Goal: Task Accomplishment & Management: Complete application form

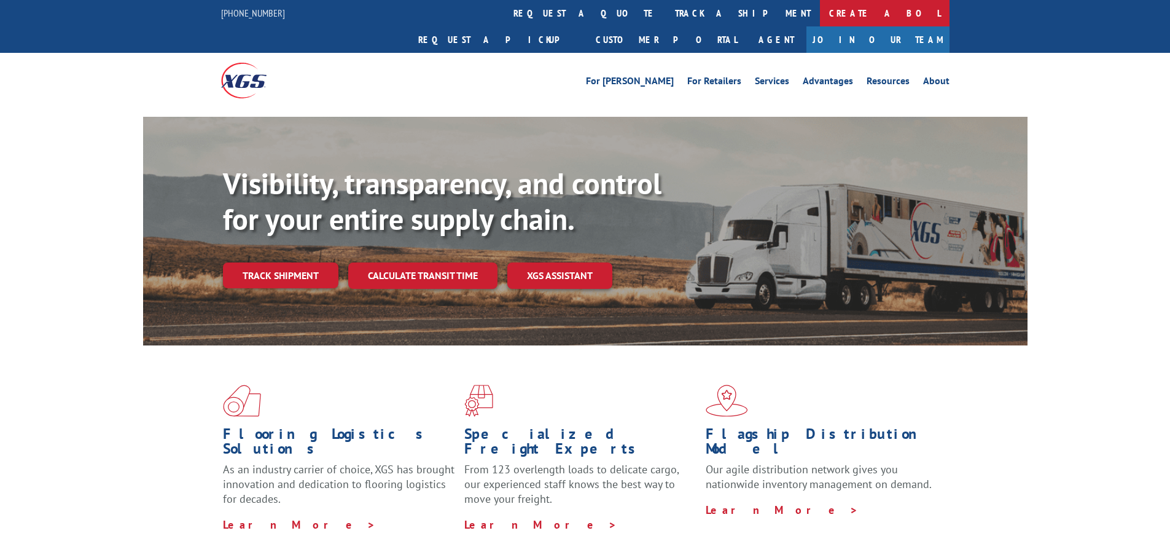
click at [820, 17] on link "Create a BOL" at bounding box center [885, 13] width 130 height 26
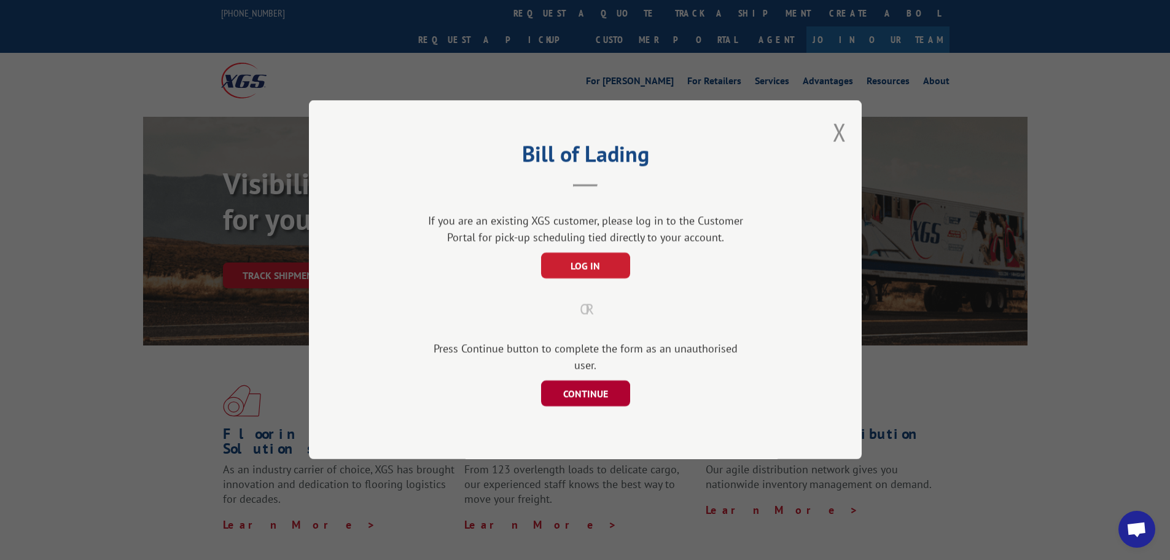
click at [596, 384] on button "CONTINUE" at bounding box center [585, 394] width 89 height 26
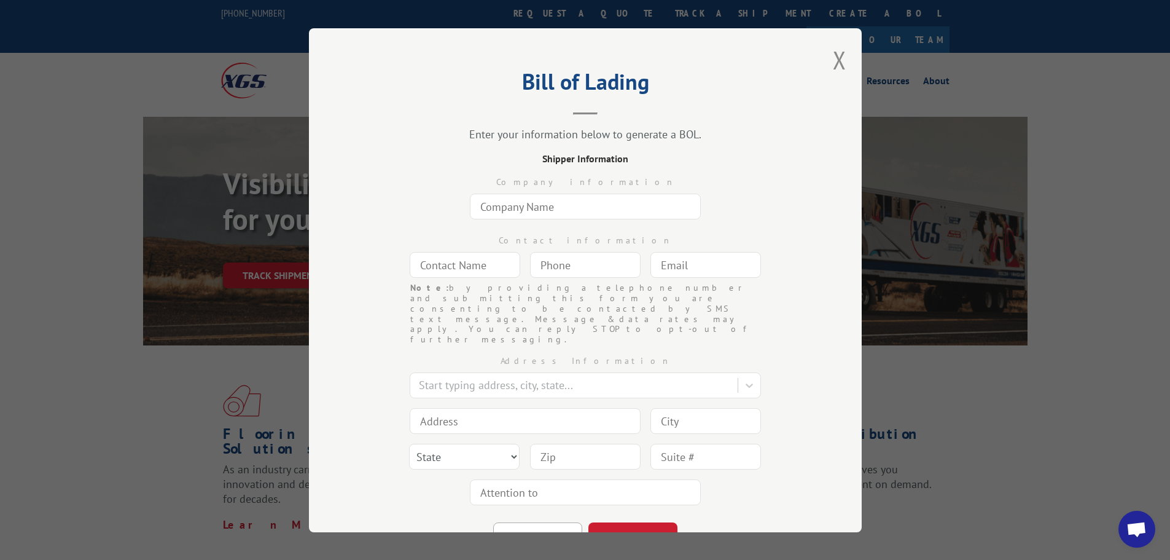
click at [536, 209] on input "text" at bounding box center [585, 206] width 231 height 26
type input "Commercial Flooring Systems"
type input "[PERSON_NAME]"
type input "[PERSON_NAME][EMAIL_ADDRESS][DOMAIN_NAME]"
type input "[GEOGRAPHIC_DATA]"
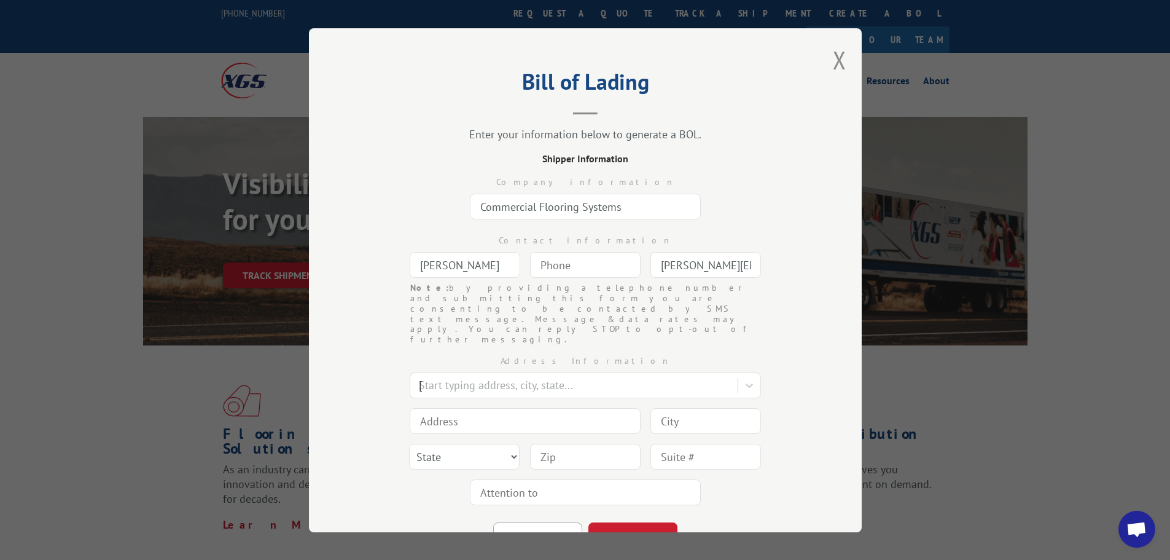
type input "[STREET_ADDRESS]"
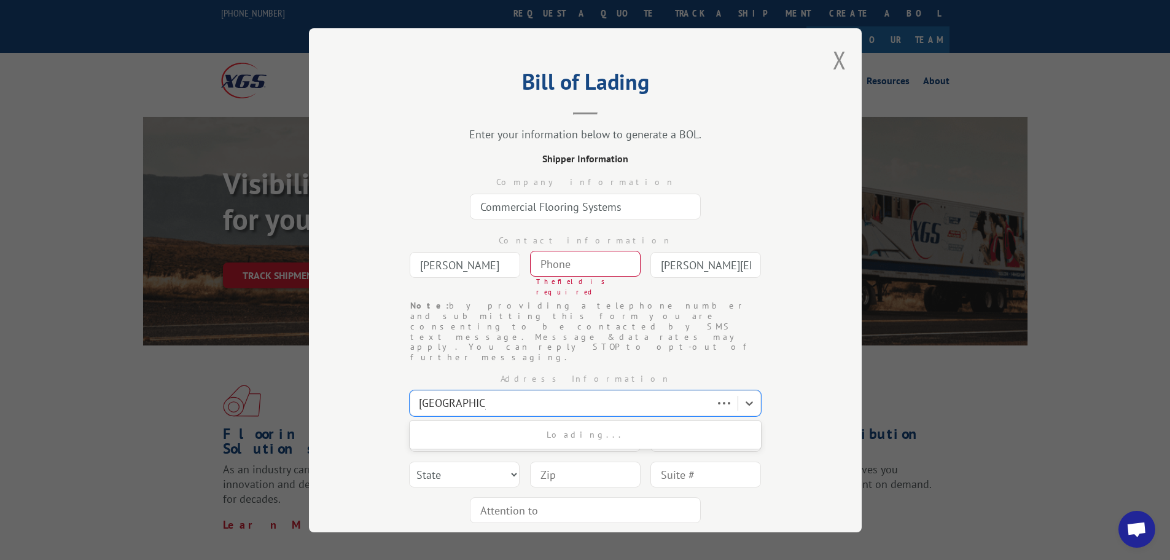
type input "[GEOGRAPHIC_DATA]"
select select "UT"
type input "84111"
type input "(___) ___-____"
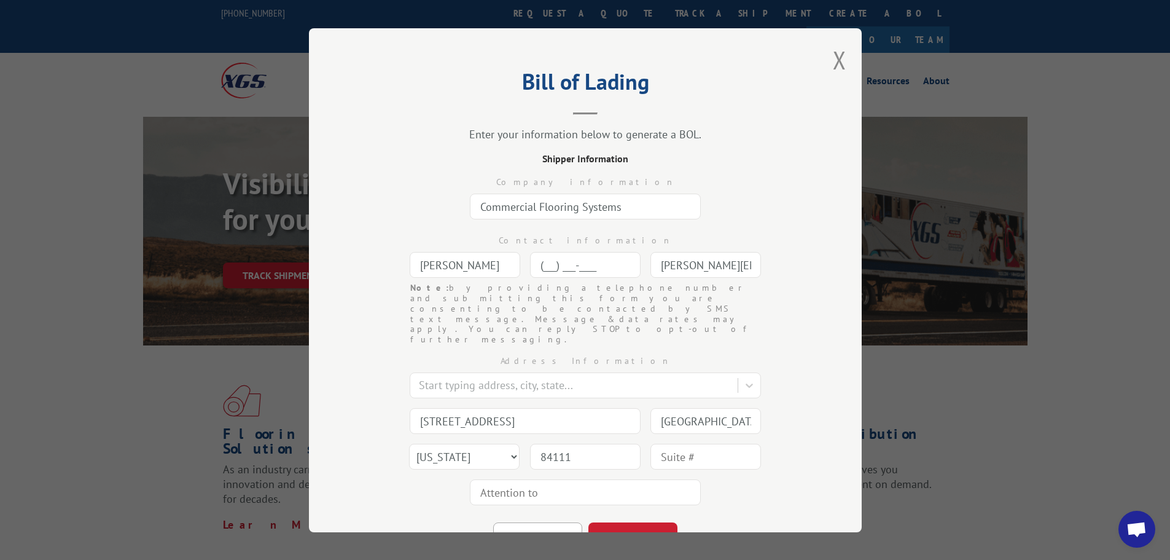
click at [556, 266] on input "(___) ___-____" at bounding box center [585, 265] width 111 height 26
type input "[PHONE_NUMBER]"
click at [790, 300] on div "Note: by providing a telephone number and submitting this form you are consenti…" at bounding box center [585, 314] width 430 height 62
click at [640, 522] on button "CONTINUE" at bounding box center [632, 535] width 89 height 27
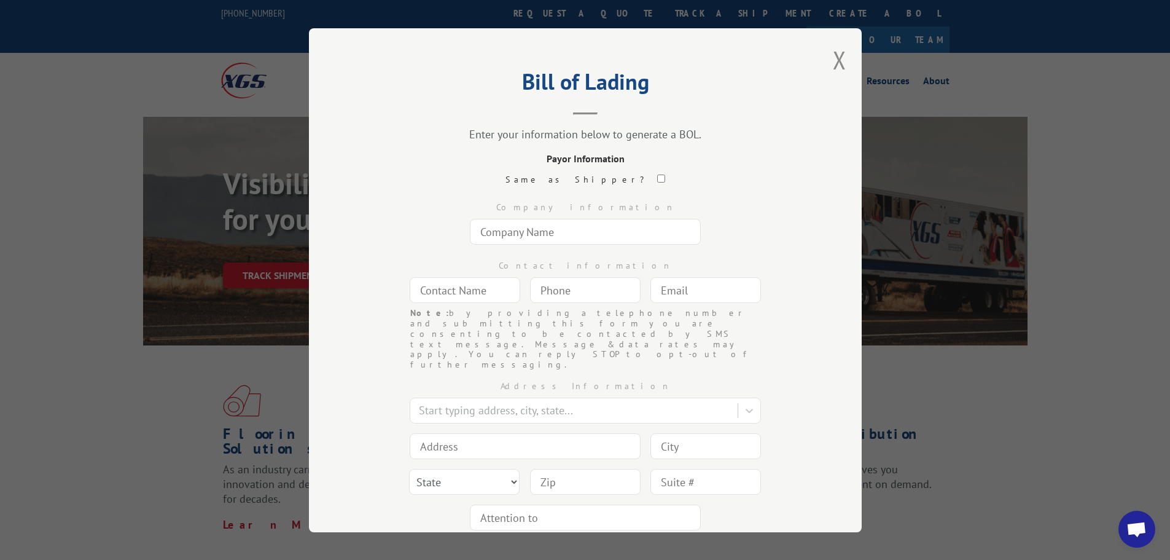
click at [657, 178] on input "checkbox" at bounding box center [661, 178] width 8 height 8
checkbox input "true"
type input "Commercial Flooring Systems"
type input "[PERSON_NAME]"
type input "[PHONE_NUMBER]"
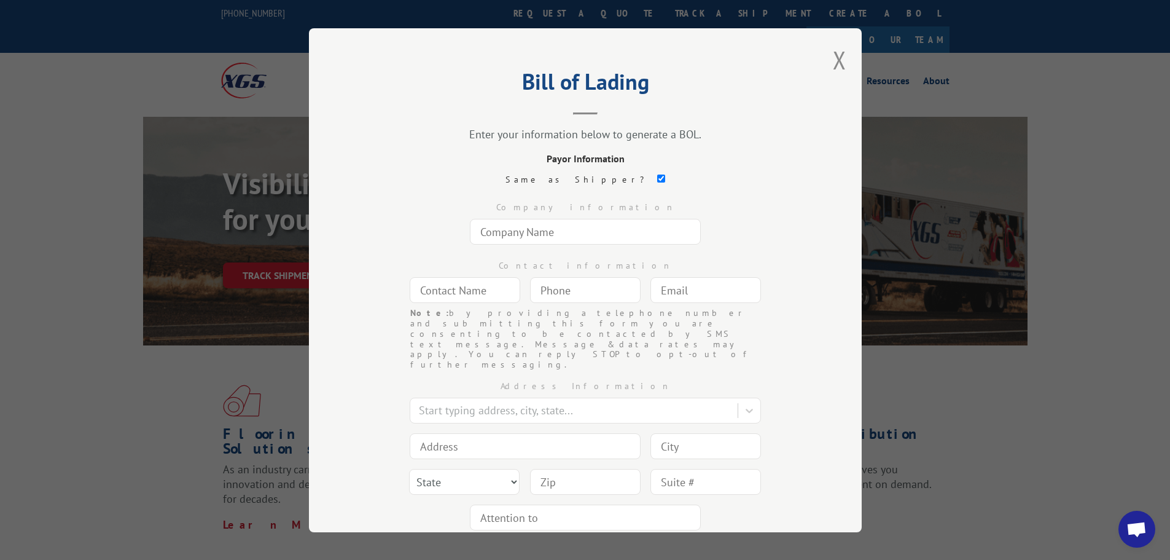
type input "[PERSON_NAME][EMAIL_ADDRESS][DOMAIN_NAME]"
type input "[STREET_ADDRESS]"
type input "[GEOGRAPHIC_DATA]"
select select "UT"
type input "84111"
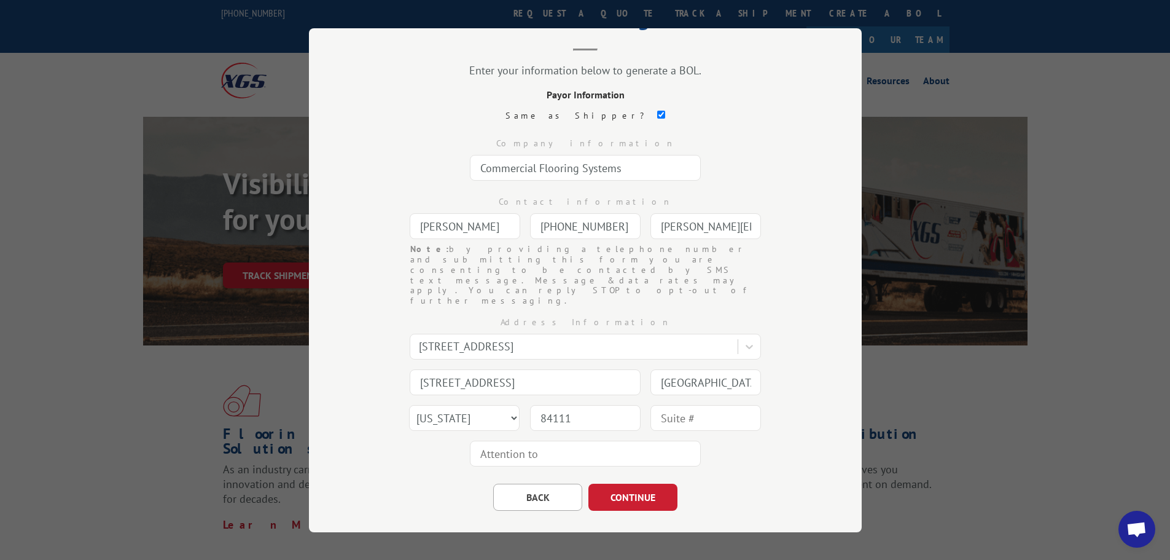
scroll to position [64, 0]
click at [632, 482] on button "CONTINUE" at bounding box center [632, 495] width 89 height 27
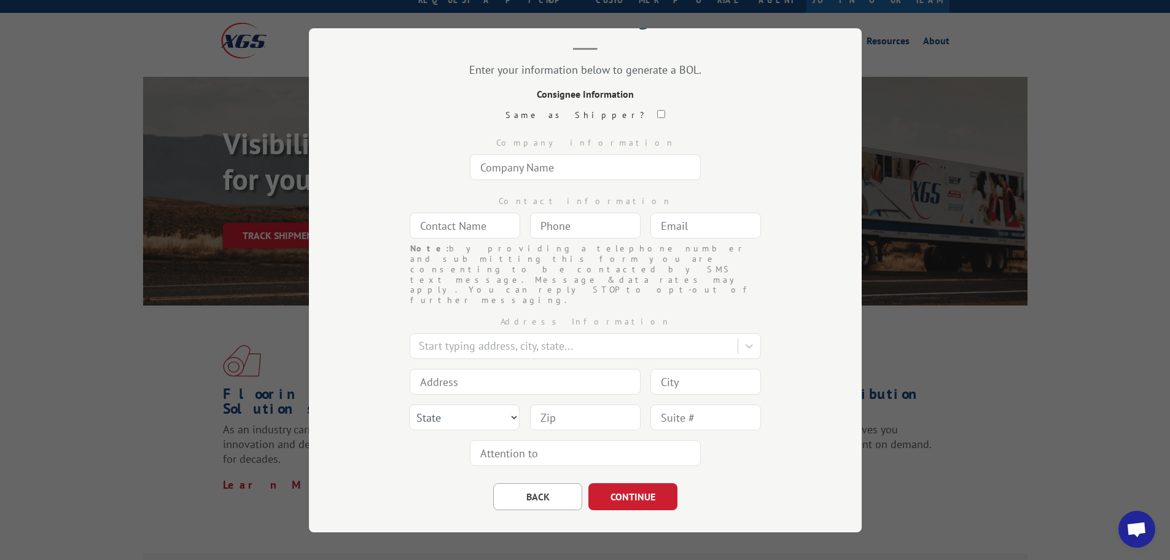
scroll to position [61, 0]
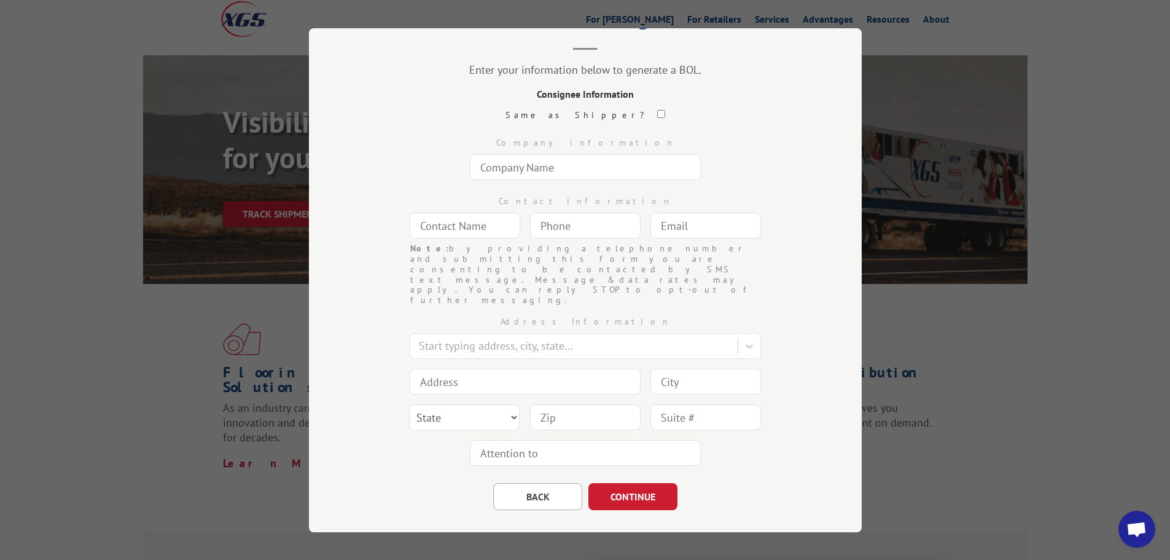
click at [517, 166] on input "text" at bounding box center [585, 167] width 231 height 26
type input "DSV"
click at [477, 226] on input "text" at bounding box center [465, 226] width 111 height 26
type input "[PERSON_NAME]"
type input "[PERSON_NAME][EMAIL_ADDRESS][DOMAIN_NAME]"
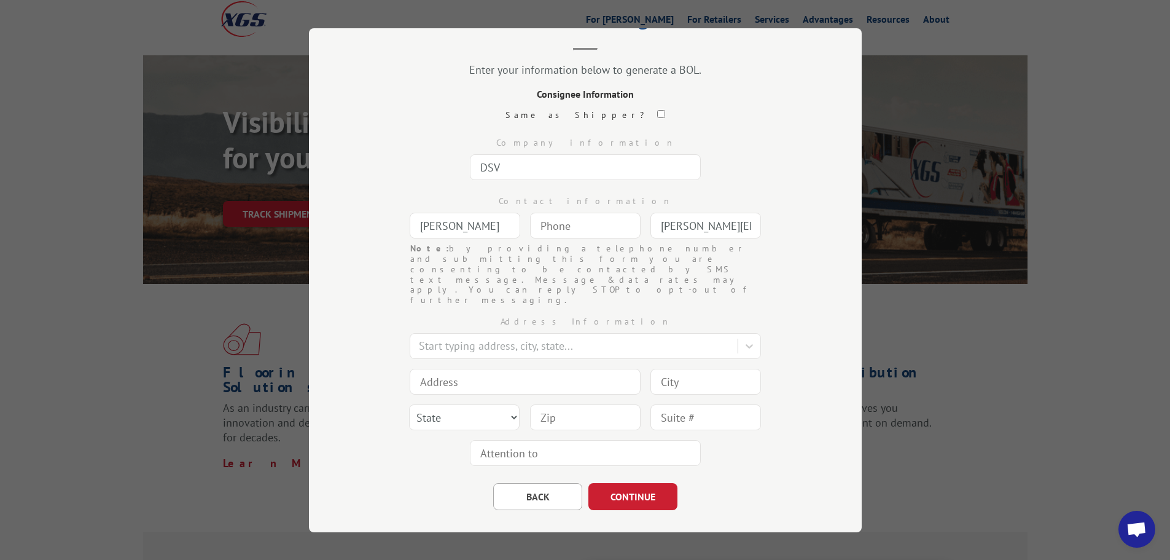
type input "[GEOGRAPHIC_DATA]"
type input "[STREET_ADDRESS]"
type input "[GEOGRAPHIC_DATA]"
select select "UT"
type input "84111"
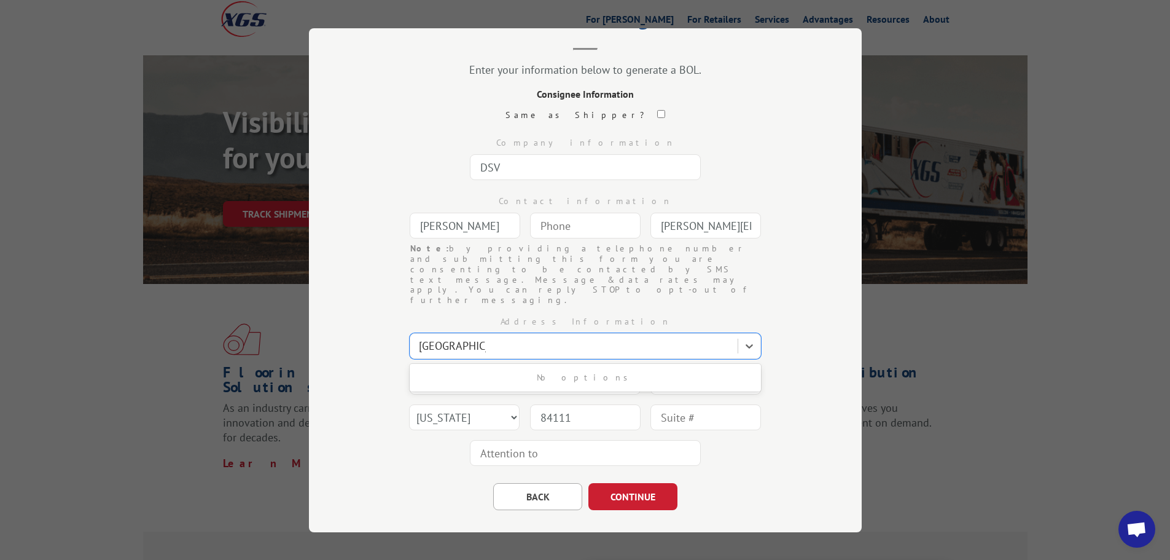
type input "(___) ___-____"
click at [594, 228] on input "(___) ___-____" at bounding box center [585, 226] width 111 height 26
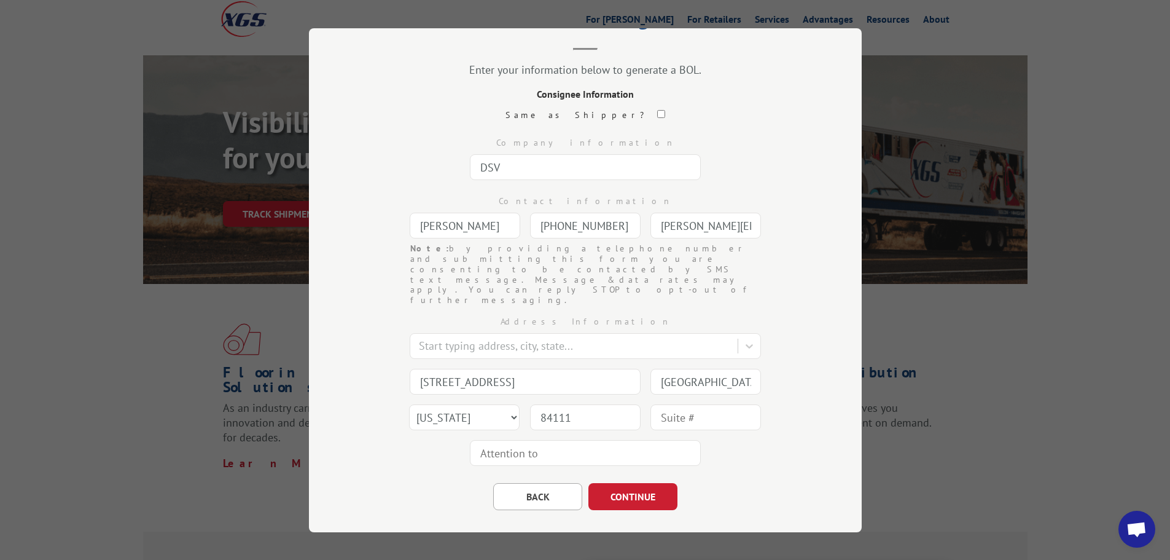
type input "[PHONE_NUMBER]"
click at [531, 368] on input "[STREET_ADDRESS]" at bounding box center [525, 381] width 231 height 26
click at [511, 368] on input "[STREET_ADDRESS]" at bounding box center [525, 381] width 231 height 26
drag, startPoint x: 523, startPoint y: 348, endPoint x: 395, endPoint y: 347, distance: 128.4
click at [395, 347] on div "Address Information Start typing address, city, state... 1004 S State [GEOGRAPH…" at bounding box center [585, 387] width 430 height 165
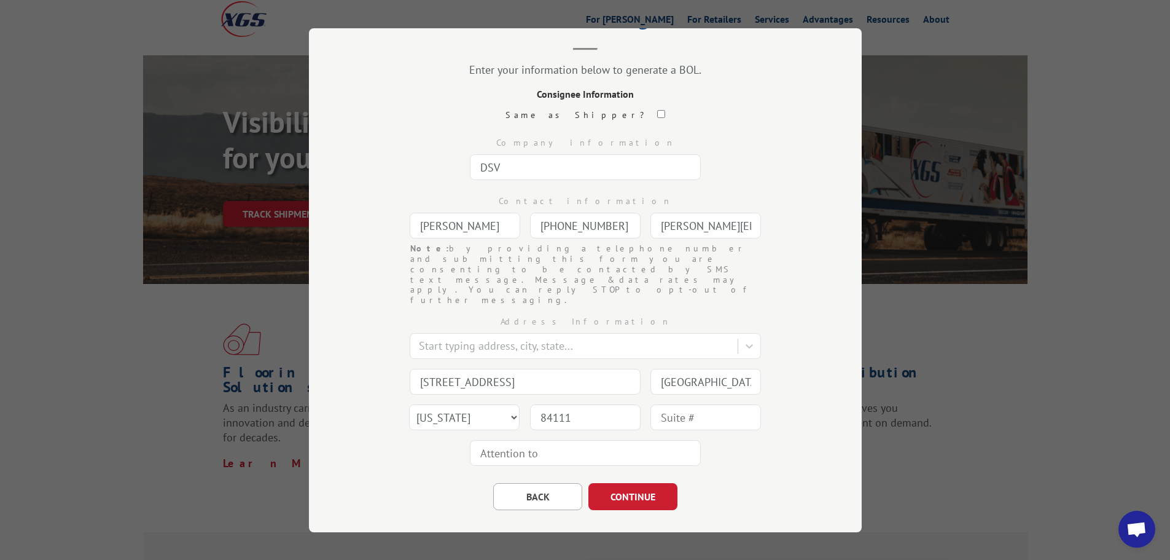
paste input "[STREET_ADDRESS]"
type input "[STREET_ADDRESS]"
drag, startPoint x: 591, startPoint y: 383, endPoint x: 555, endPoint y: 391, distance: 36.5
click at [555, 404] on input "84111" at bounding box center [585, 417] width 111 height 26
type input "84120"
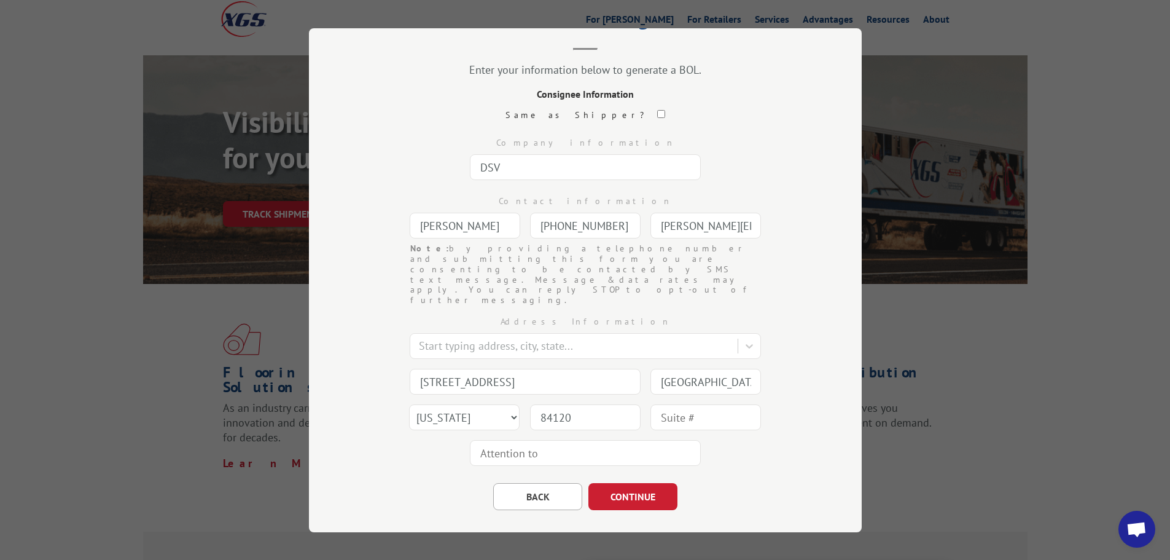
click at [722, 470] on div "BACK CONTINUE" at bounding box center [585, 489] width 430 height 39
click at [538, 168] on input "DSV" at bounding box center [585, 167] width 231 height 26
paste input "Global Transport and Logistics"
click at [750, 166] on div "Company information DSV Global Transport and Logistics" at bounding box center [585, 156] width 430 height 58
click at [520, 337] on div at bounding box center [575, 345] width 313 height 17
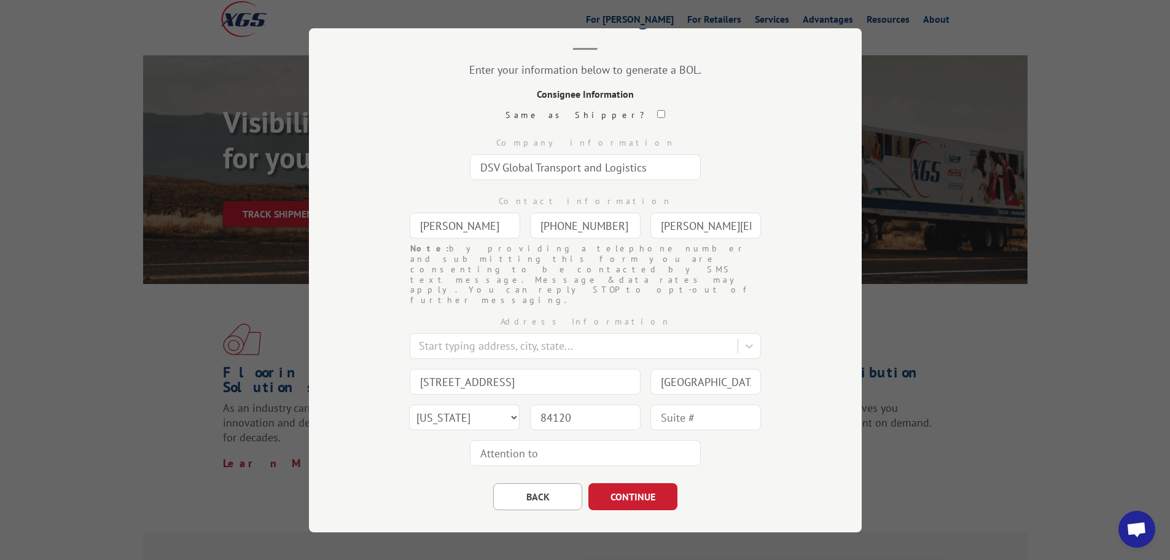
drag, startPoint x: 641, startPoint y: 168, endPoint x: 501, endPoint y: 170, distance: 140.1
click at [501, 170] on input "DSV Global Transport and Logistics" at bounding box center [585, 167] width 231 height 26
click at [552, 173] on input "DSV C/O" at bounding box center [585, 167] width 231 height 26
type input "DSV C/[PERSON_NAME] MOVING AND STORAGE"
click at [556, 368] on input "[STREET_ADDRESS]" at bounding box center [525, 381] width 231 height 26
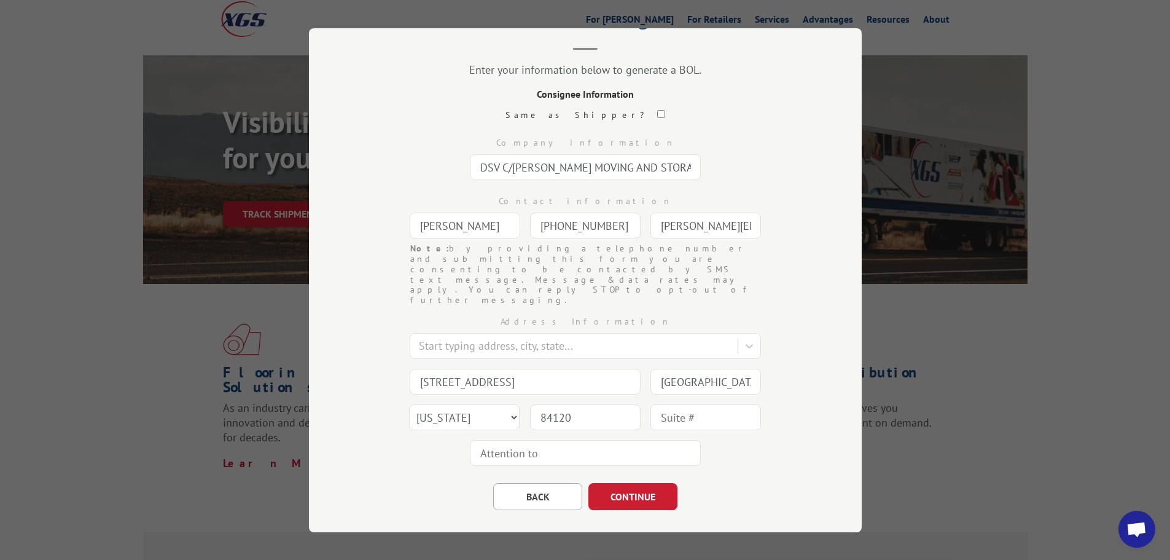
drag, startPoint x: 572, startPoint y: 349, endPoint x: 416, endPoint y: 358, distance: 155.7
click at [416, 368] on input "[STREET_ADDRESS]" at bounding box center [525, 381] width 231 height 26
paste input "[STREET_ADDRESS], DOC 124 - 125"
type input "[STREET_ADDRESS], DOC 124 - 125"
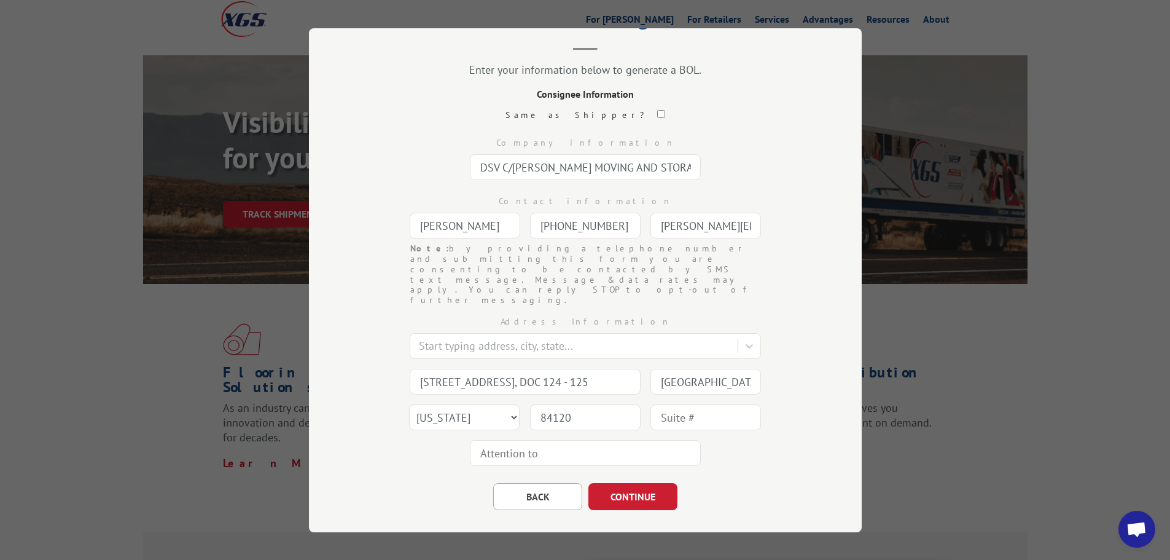
scroll to position [0, 0]
click at [585, 404] on input "84120" at bounding box center [585, 417] width 111 height 26
type input "84104"
click at [725, 421] on div "Address Information Start typing address, city, state... 5282 west 1525 south S…" at bounding box center [585, 387] width 430 height 165
click at [632, 482] on button "CONTINUE" at bounding box center [632, 495] width 89 height 27
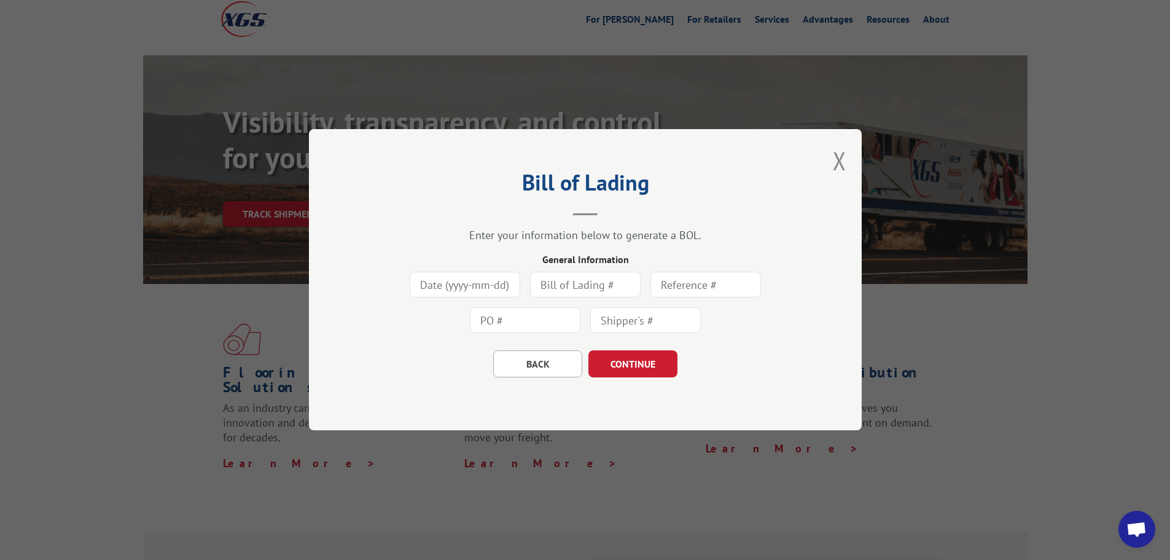
click at [472, 291] on input at bounding box center [465, 285] width 111 height 26
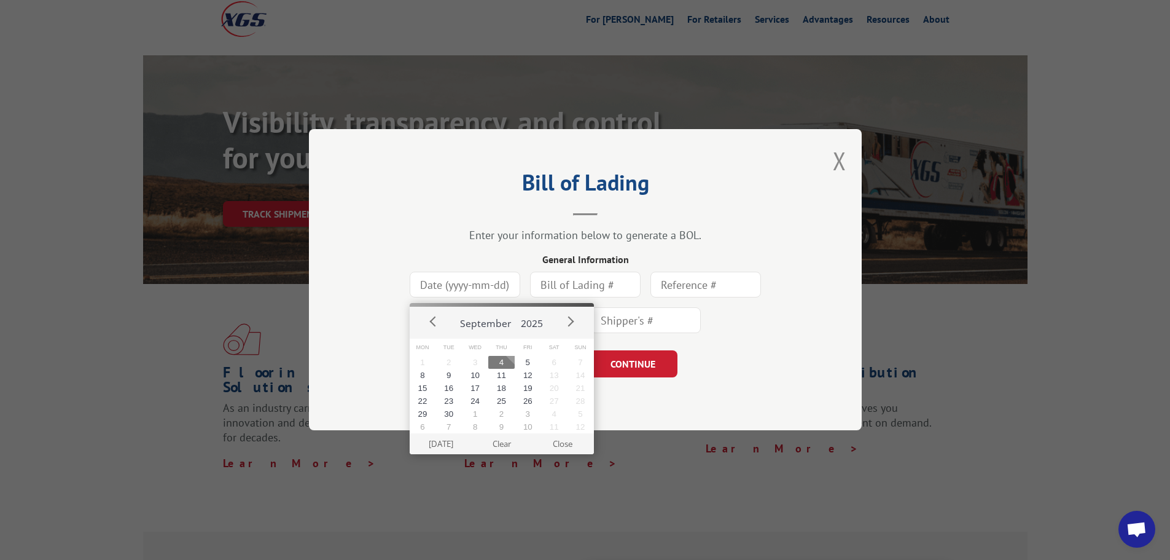
click at [503, 362] on button "4" at bounding box center [501, 362] width 26 height 13
type input "[DATE]"
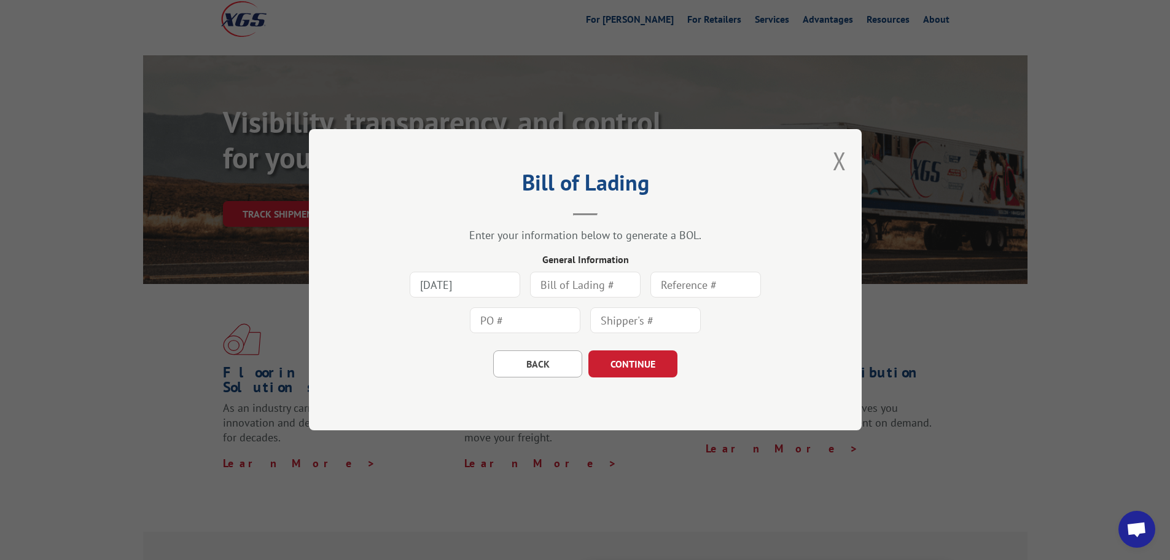
click at [569, 284] on input "text" at bounding box center [585, 285] width 111 height 26
drag, startPoint x: 587, startPoint y: 283, endPoint x: 534, endPoint y: 284, distance: 52.2
click at [534, 284] on input "430097" at bounding box center [585, 285] width 111 height 26
type input "430097"
click at [721, 288] on input "text" at bounding box center [706, 285] width 111 height 26
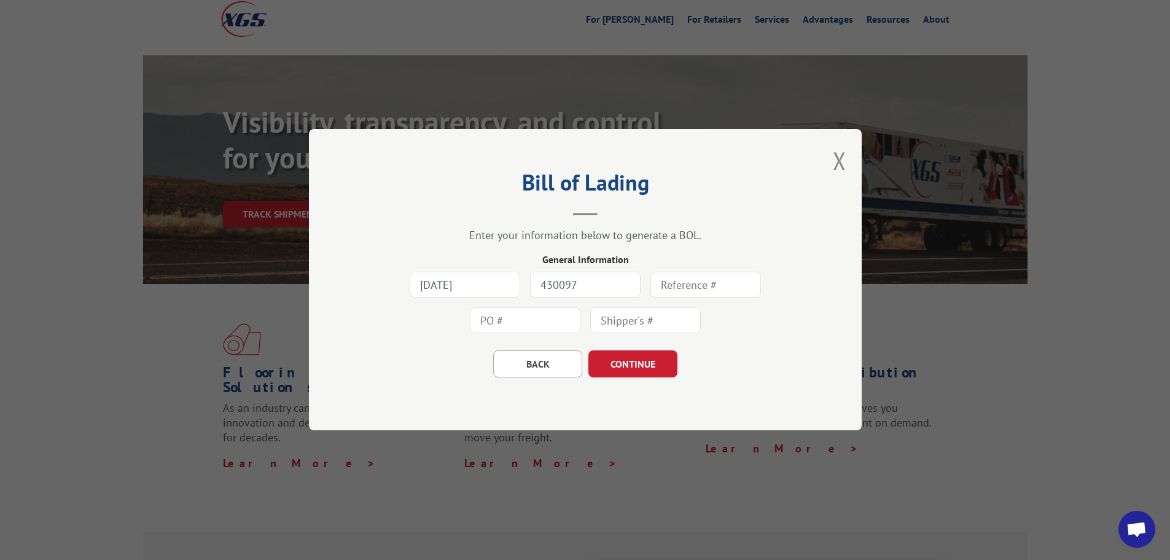
paste input "430097"
type input "430097"
click at [625, 316] on input "text" at bounding box center [645, 321] width 111 height 26
paste input "430097"
type input "430097"
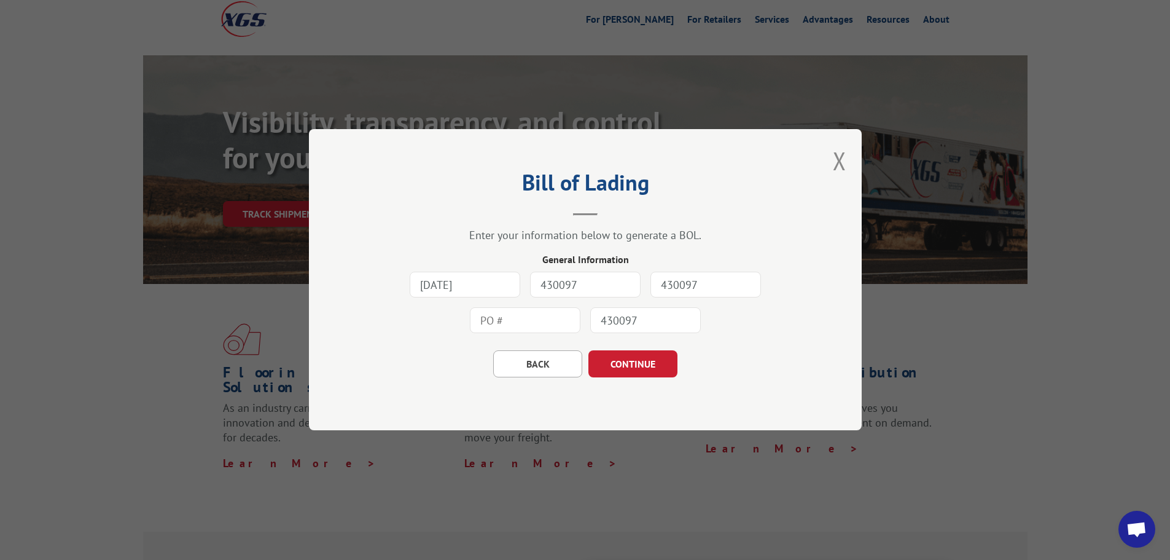
drag, startPoint x: 705, startPoint y: 287, endPoint x: 639, endPoint y: 287, distance: 65.1
click at [639, 287] on div "[DATE] 430097 430097 430097" at bounding box center [585, 302] width 430 height 71
click at [517, 329] on input "text" at bounding box center [525, 321] width 111 height 26
paste input "430097"
type input "430097"
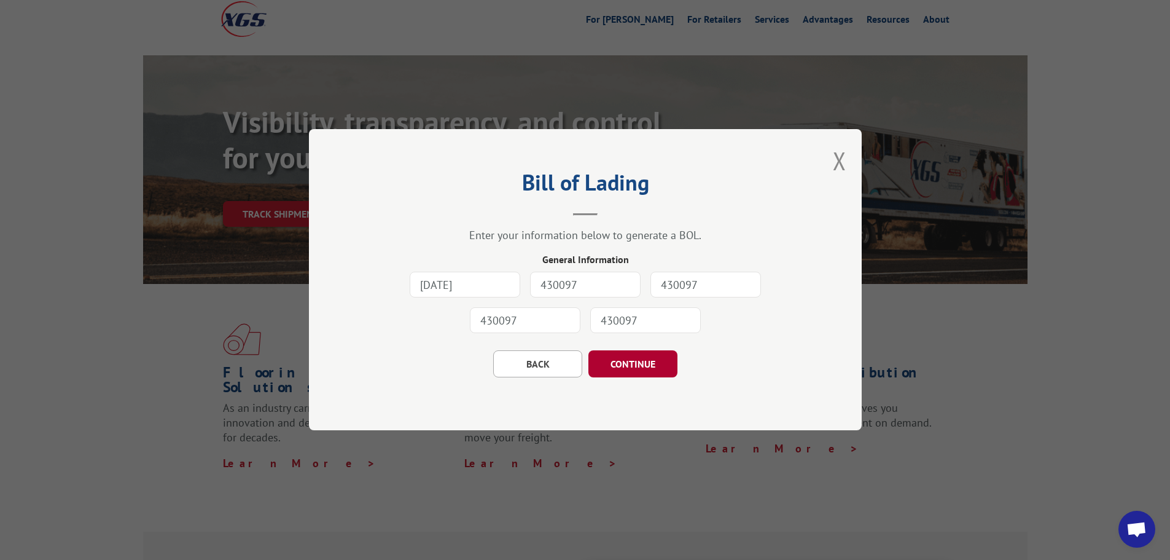
click at [666, 367] on button "CONTINUE" at bounding box center [632, 364] width 89 height 27
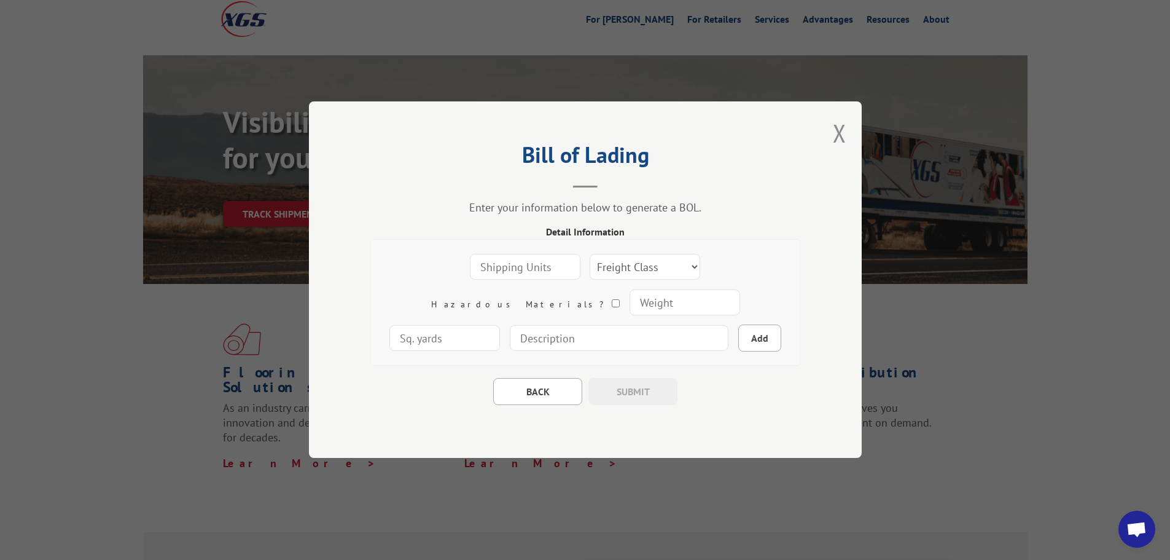
click at [470, 268] on input "number" at bounding box center [525, 267] width 111 height 26
type input "13"
click at [590, 266] on select "Freight Class 50 55 60 65 70 77 85 92 100 110 125 150 175 200 250 300 400 500 C…" at bounding box center [645, 267] width 111 height 26
select select "50"
click at [590, 254] on select "Freight Class 50 55 60 65 70 77 85 92 100 110 125 150 175 200 250 300 400 500 C…" at bounding box center [645, 267] width 111 height 26
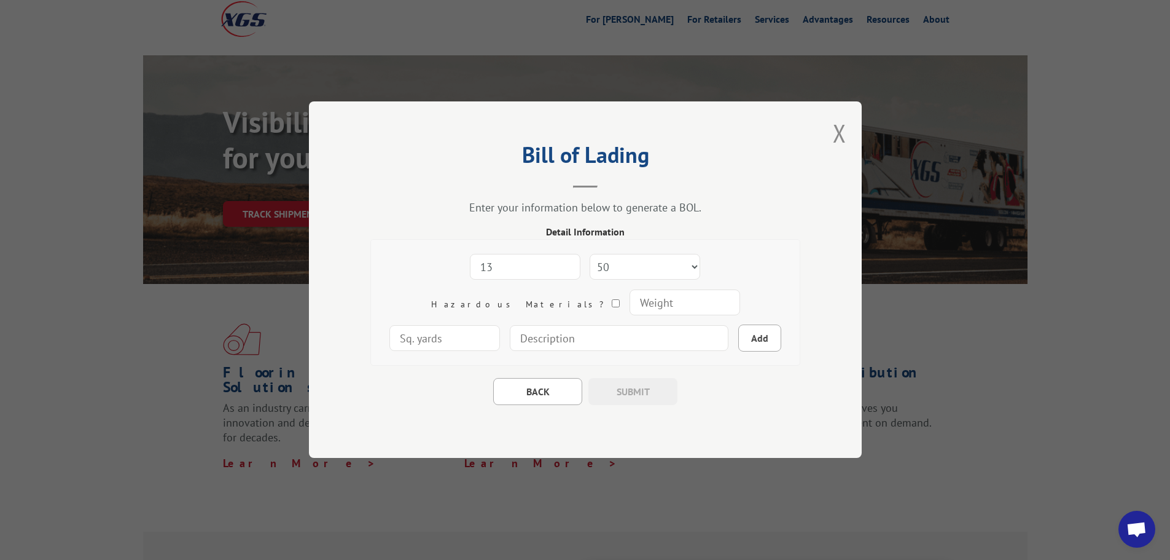
click at [629, 300] on input "number" at bounding box center [684, 303] width 111 height 26
type input "520"
click at [510, 339] on input "GOLDSTIX: ADHESIVE (4 gallons)" at bounding box center [619, 339] width 219 height 26
type input "13 PAILS GOLDSTIX: ADHESIVE (4 gallons)"
click at [738, 344] on button "Add" at bounding box center [759, 338] width 43 height 27
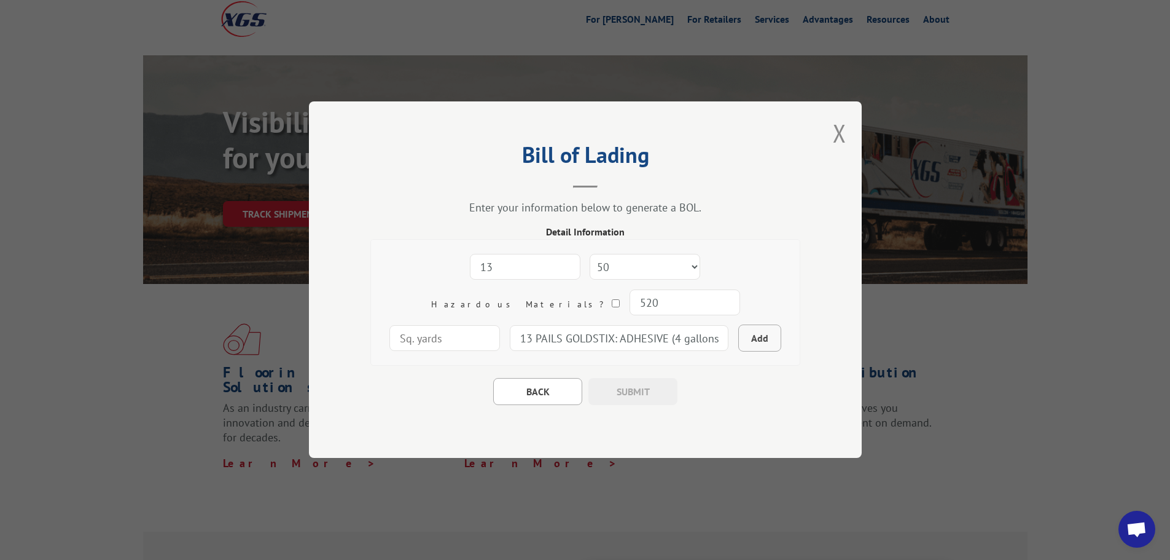
select select
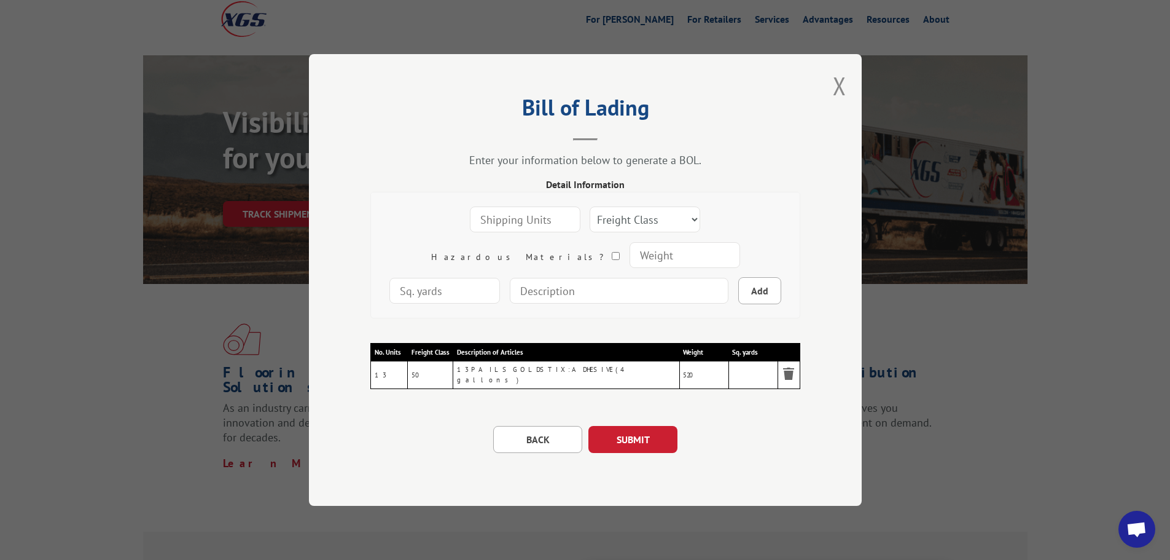
click at [470, 223] on input "number" at bounding box center [525, 219] width 111 height 26
type input "1"
click at [628, 224] on select "Freight Class 50 55 60 65 70 77 85 92 100 110 125 150 175 200 250 300 400 500 C…" at bounding box center [645, 219] width 111 height 26
select select "50"
click at [590, 208] on select "Freight Class 50 55 60 65 70 77 85 92 100 110 125 150 175 200 250 300 400 500 C…" at bounding box center [645, 219] width 111 height 26
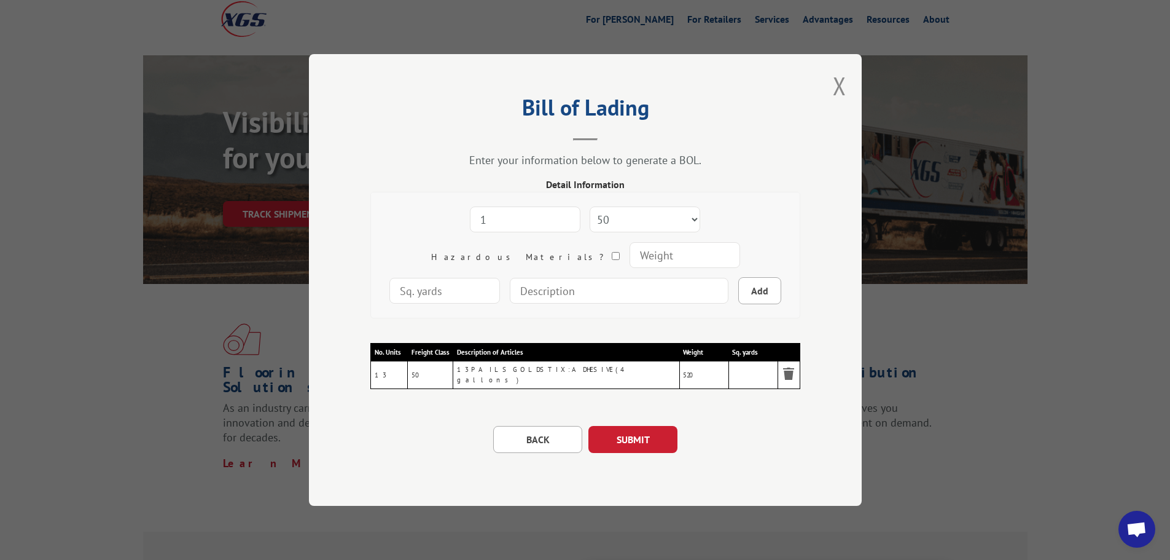
click at [629, 264] on input "number" at bounding box center [684, 255] width 111 height 26
type input "13"
click at [513, 292] on input at bounding box center [619, 291] width 219 height 26
type input "1 BOX 5500 POWERHOLD ADHESIVE (13 TUBES)"
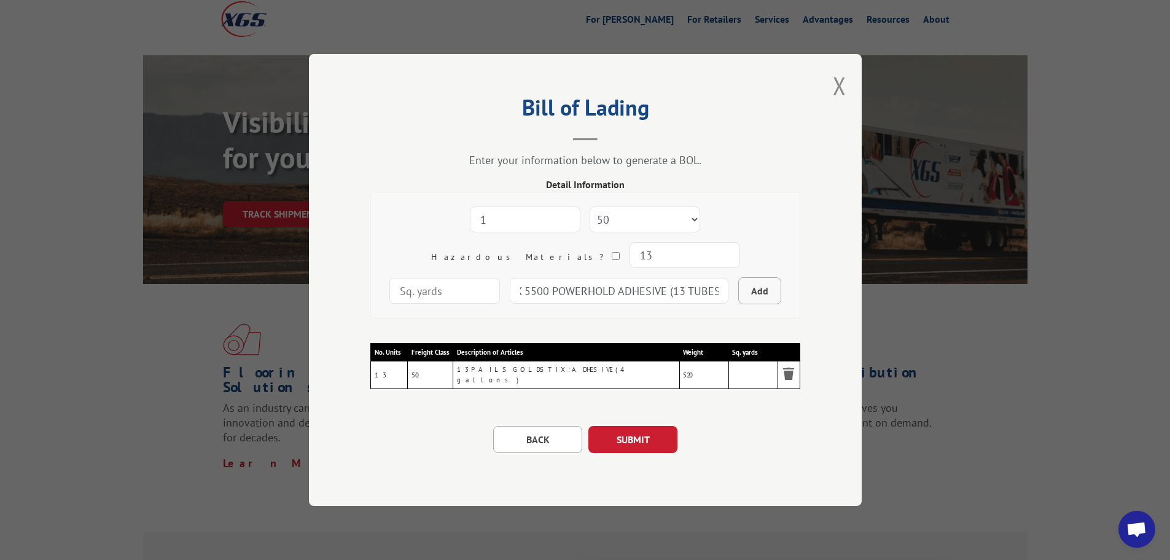
click at [738, 294] on button "Add" at bounding box center [759, 290] width 43 height 27
select select
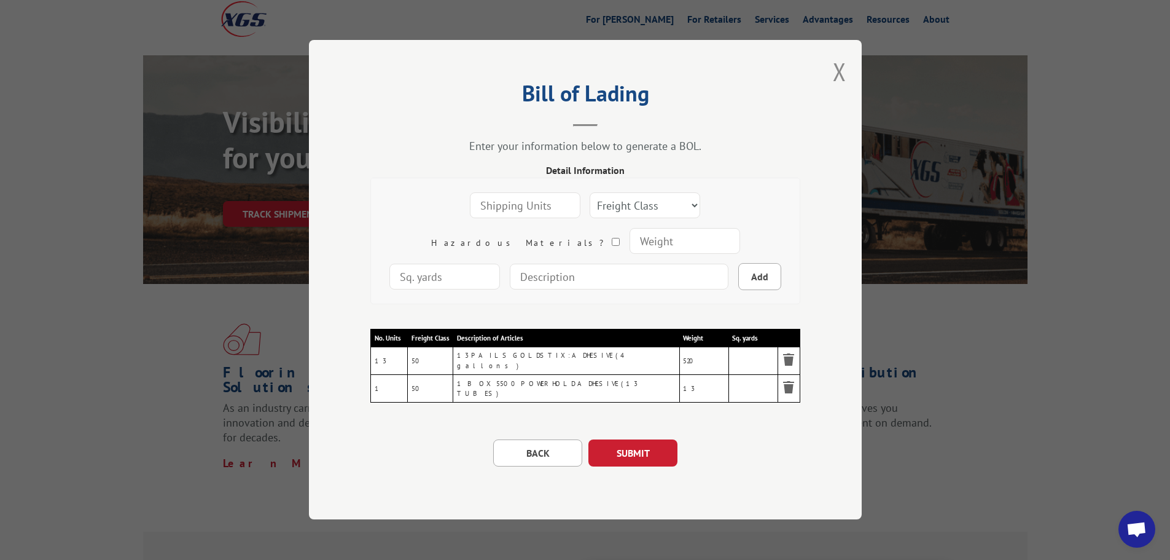
click at [470, 214] on input "number" at bounding box center [525, 206] width 111 height 26
type input "2"
type input "6"
click at [625, 201] on select "Freight Class 50 55 60 65 70 77 85 92 100 110 125 150 175 200 250 300 400 500 C…" at bounding box center [645, 206] width 111 height 26
select select "50"
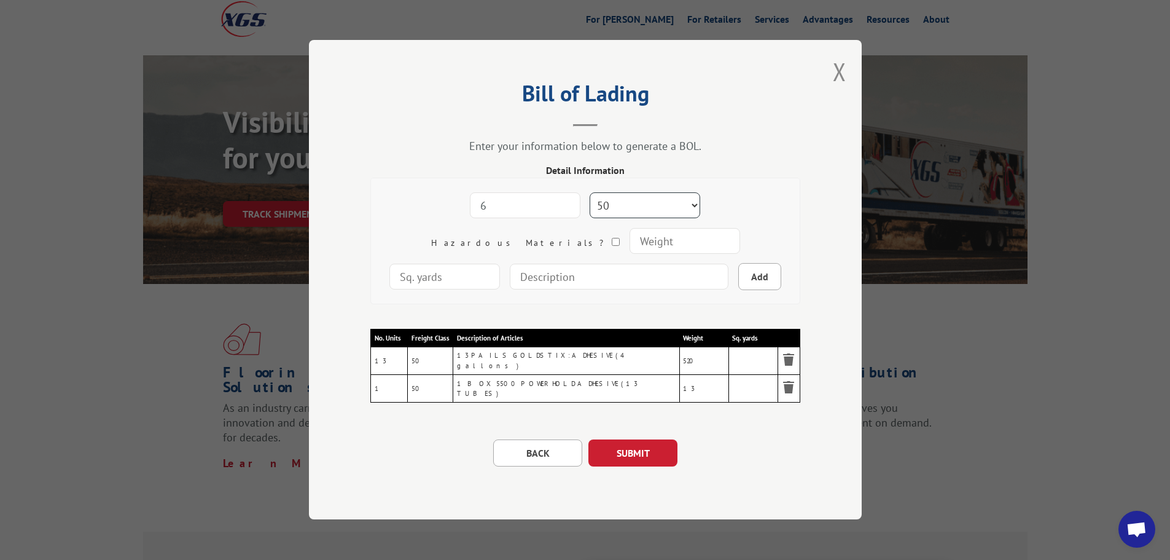
click at [590, 195] on select "Freight Class 50 55 60 65 70 77 85 92 100 110 125 150 175 200 250 300 400 500 C…" at bounding box center [645, 206] width 111 height 26
click at [629, 246] on input "number" at bounding box center [684, 242] width 111 height 26
type input "240"
click at [510, 284] on input at bounding box center [619, 277] width 219 height 26
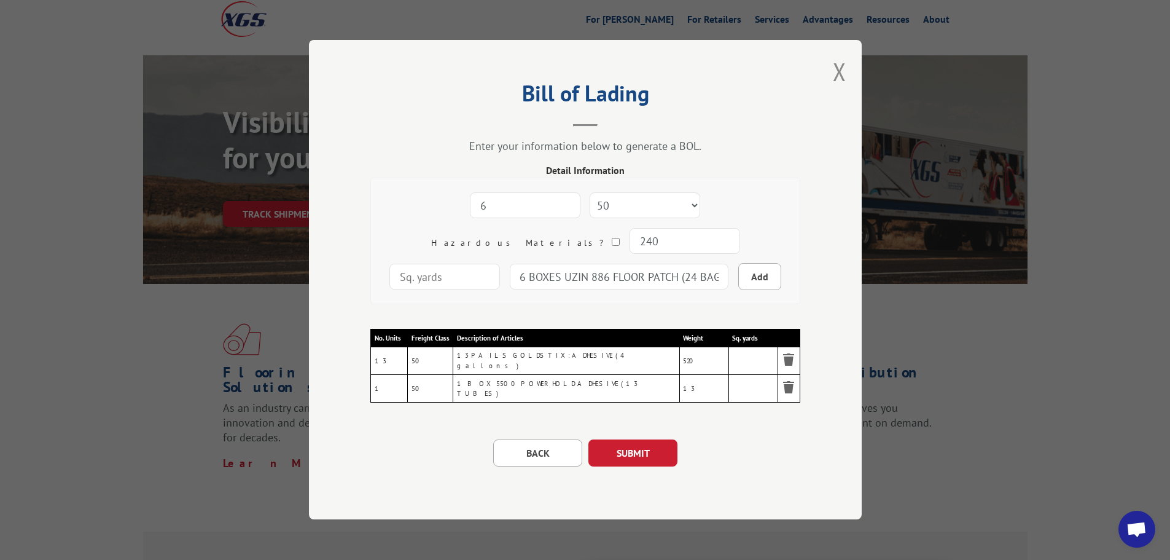
scroll to position [0, 7]
type input "6 BOXES UZIN 886 FLOOR PATCH (24 BAGS)"
click at [738, 281] on button "Add" at bounding box center [759, 277] width 43 height 27
select select
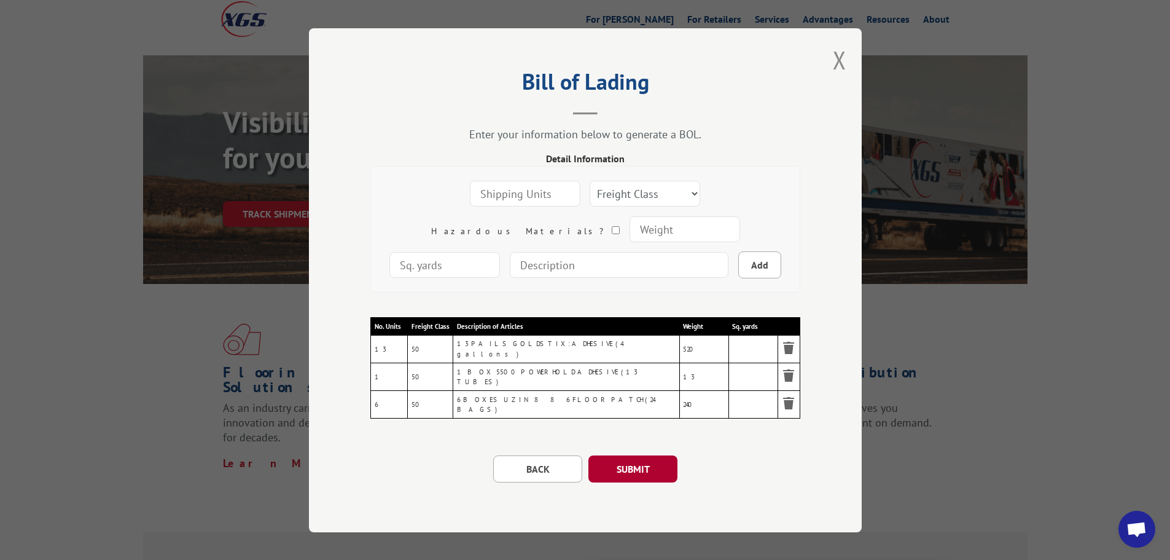
click at [641, 460] on button "SUBMIT" at bounding box center [632, 468] width 89 height 27
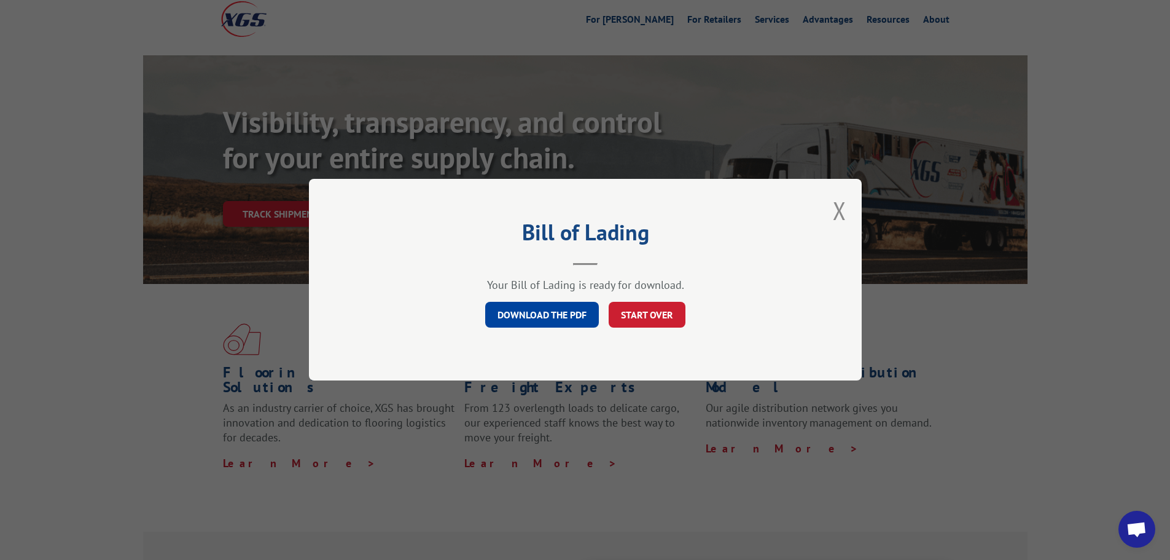
click at [569, 317] on link "DOWNLOAD THE PDF" at bounding box center [542, 315] width 114 height 26
